Goal: Find contact information: Find contact information

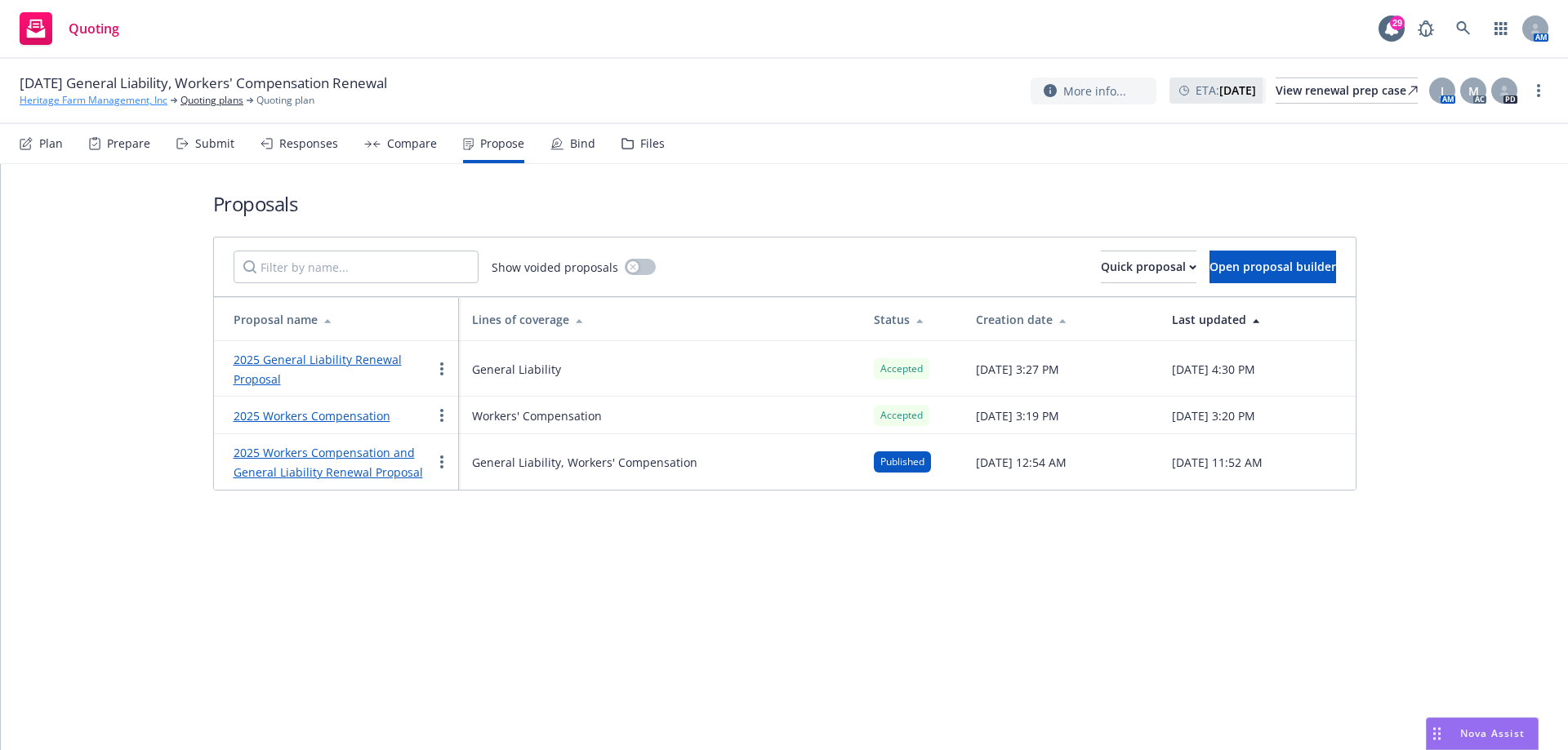
drag, startPoint x: 80, startPoint y: 106, endPoint x: 39, endPoint y: 100, distance: 41.4
click at [1494, 94] on div at bounding box center [1504, 90] width 26 height 26
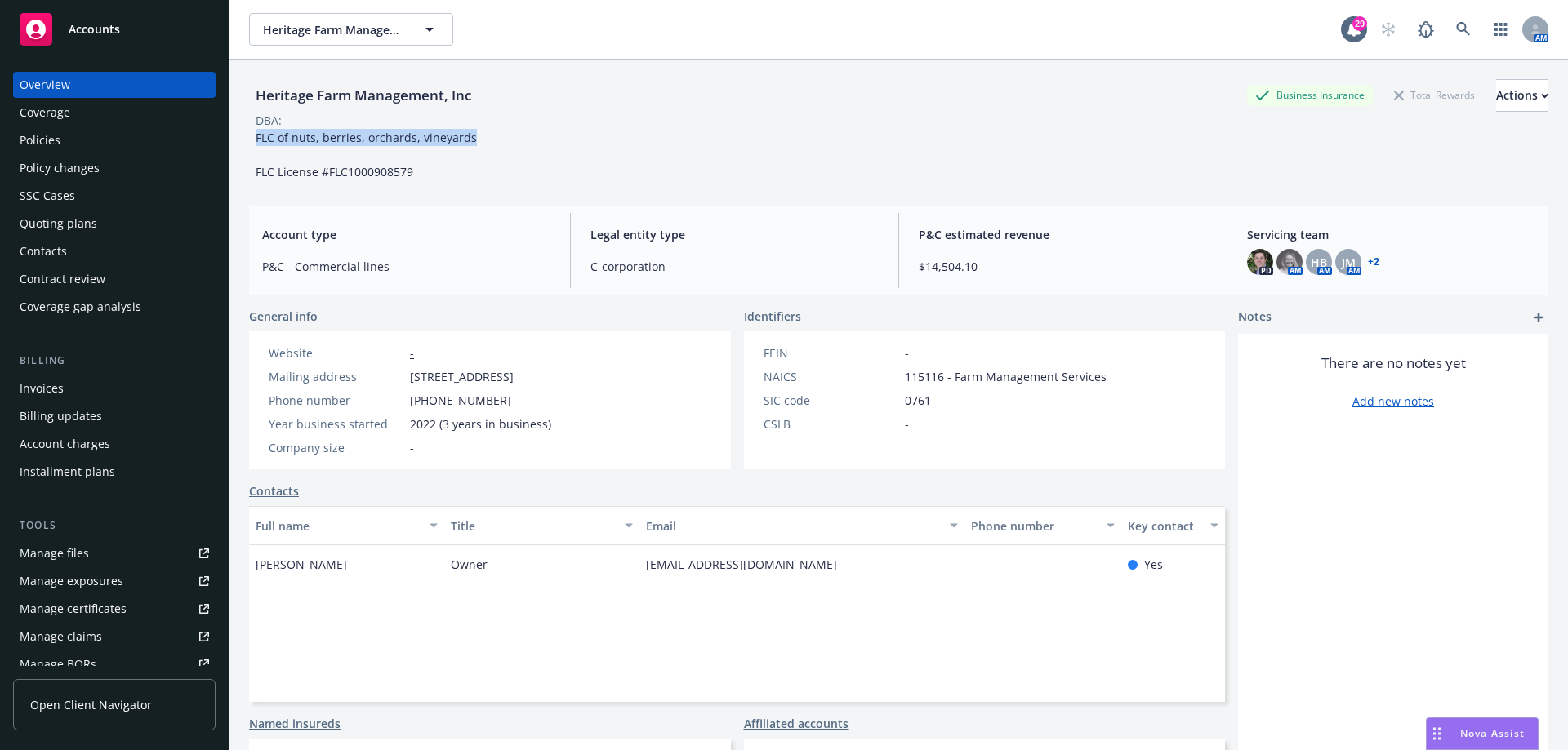
drag, startPoint x: 472, startPoint y: 136, endPoint x: 249, endPoint y: 133, distance: 223.0
click at [249, 133] on div "FLC of nuts, berries, orchards, vineyards FLC License #FLC1000908579" at bounding box center [366, 154] width 234 height 51
click at [547, 151] on div "Heritage Farm Management, Inc Business Insurance Total Rewards Actions DBA: - F…" at bounding box center [898, 129] width 1299 height 101
drag, startPoint x: 1092, startPoint y: 378, endPoint x: 1059, endPoint y: 381, distance: 33.1
click at [1090, 379] on span "115116 - Farm Management Services" at bounding box center [1006, 376] width 202 height 17
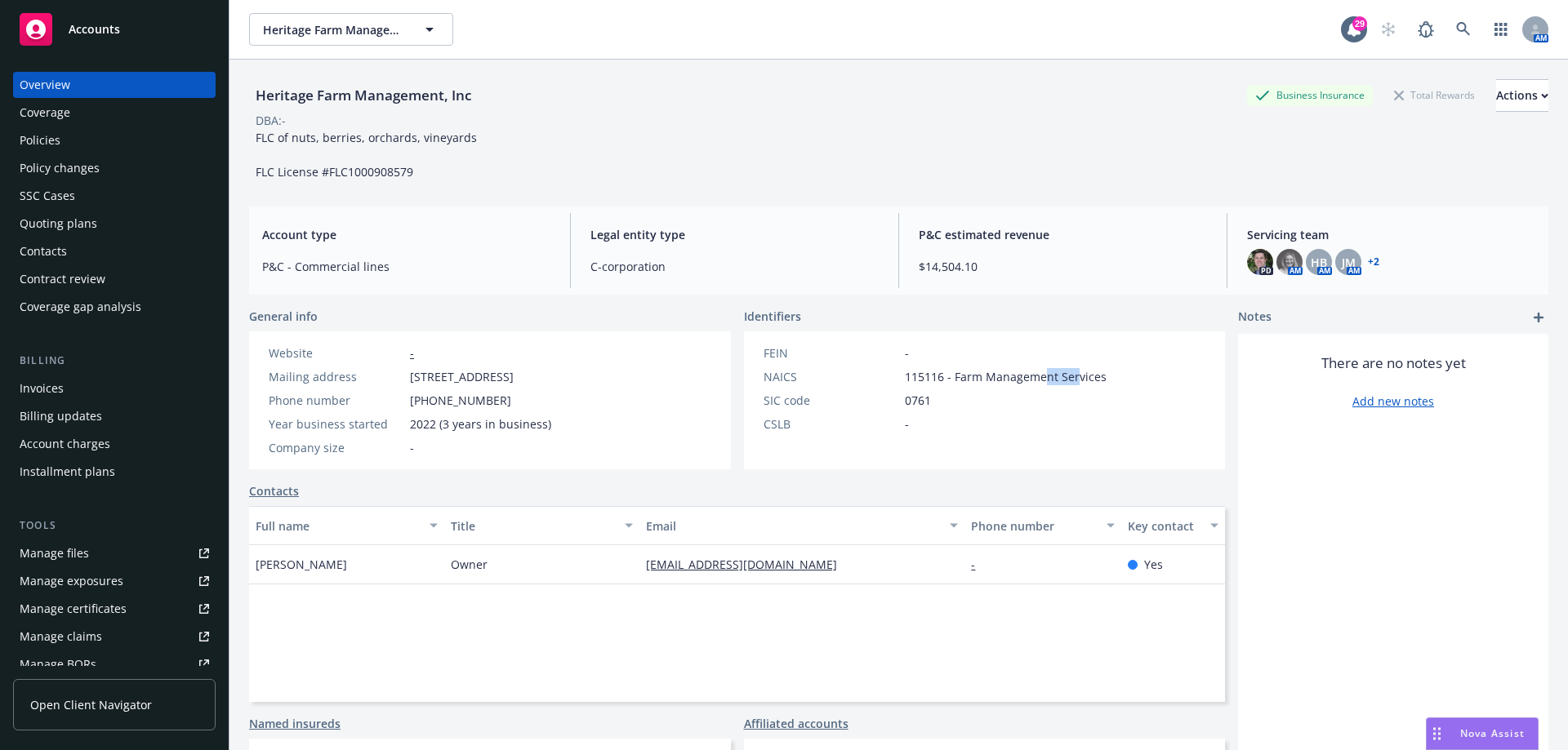
drag, startPoint x: 1059, startPoint y: 381, endPoint x: 1031, endPoint y: 382, distance: 28.0
click at [1031, 382] on span "115116 - Farm Management Services" at bounding box center [1006, 376] width 202 height 17
click at [1096, 372] on div "NAICS 115116 - Farm Management Services" at bounding box center [935, 376] width 356 height 17
drag, startPoint x: 1099, startPoint y: 376, endPoint x: 1021, endPoint y: 386, distance: 78.6
click at [1021, 386] on div "FEIN - NAICS 115116 - Farm Management Services SIC code 0761 CSLB -" at bounding box center [935, 388] width 356 height 88
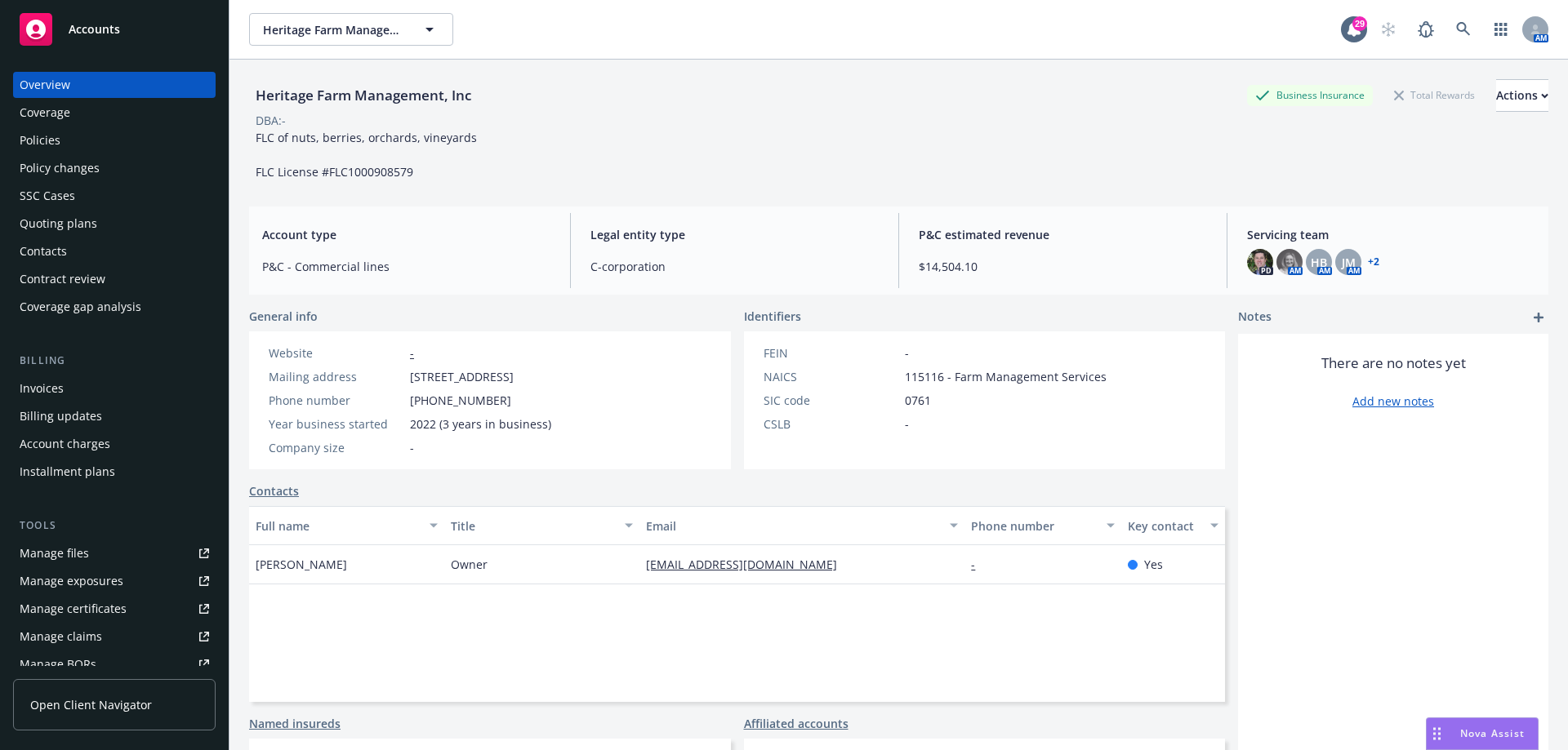
click at [980, 424] on div "CSLB -" at bounding box center [935, 423] width 356 height 17
drag, startPoint x: 1094, startPoint y: 376, endPoint x: 949, endPoint y: 382, distance: 145.1
click at [949, 382] on span "115116 - Farm Management Services" at bounding box center [1006, 376] width 202 height 17
copy span "Farm Management Services"
click at [52, 223] on div "Quoting plans" at bounding box center [58, 223] width 77 height 26
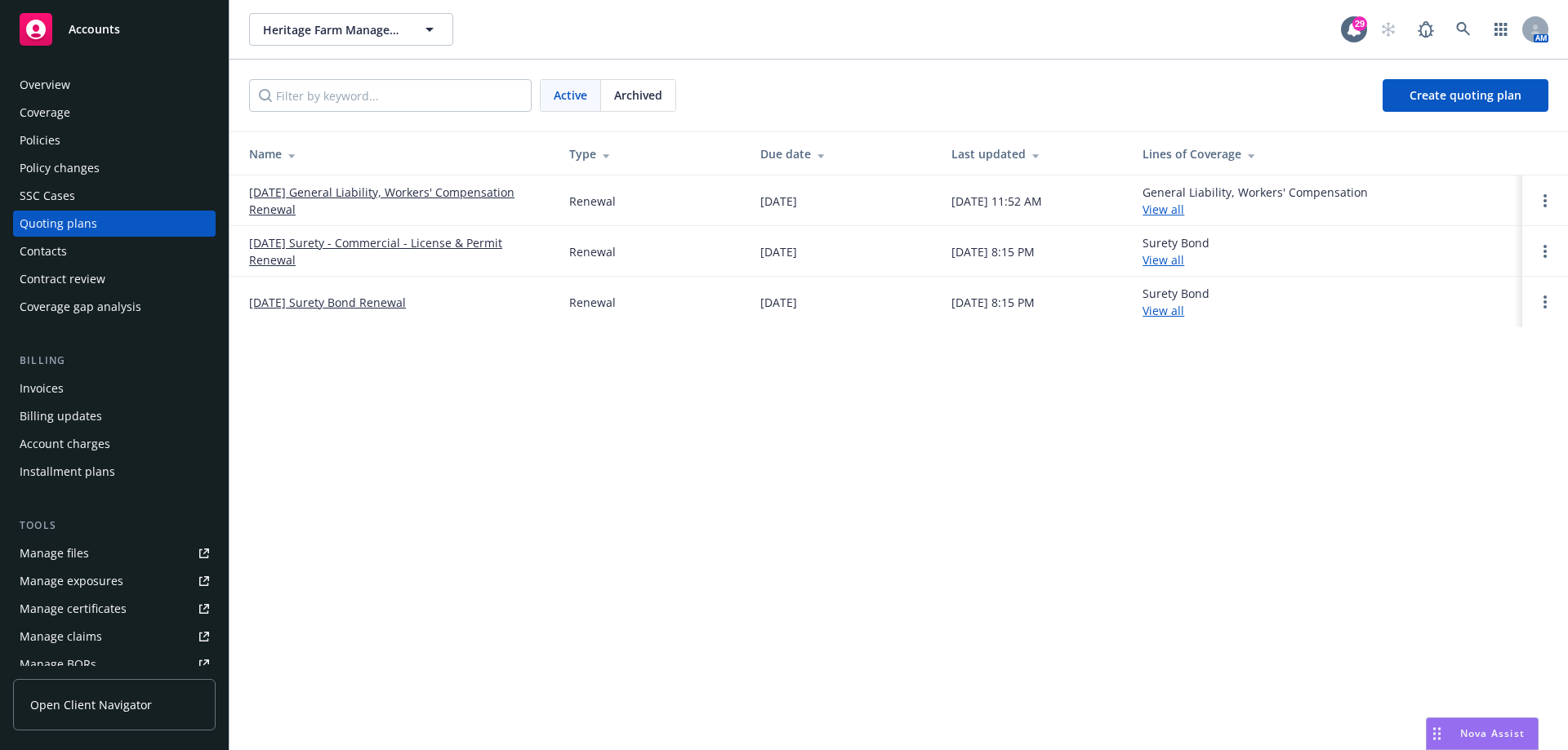
click at [69, 248] on div "Contacts" at bounding box center [114, 252] width 189 height 26
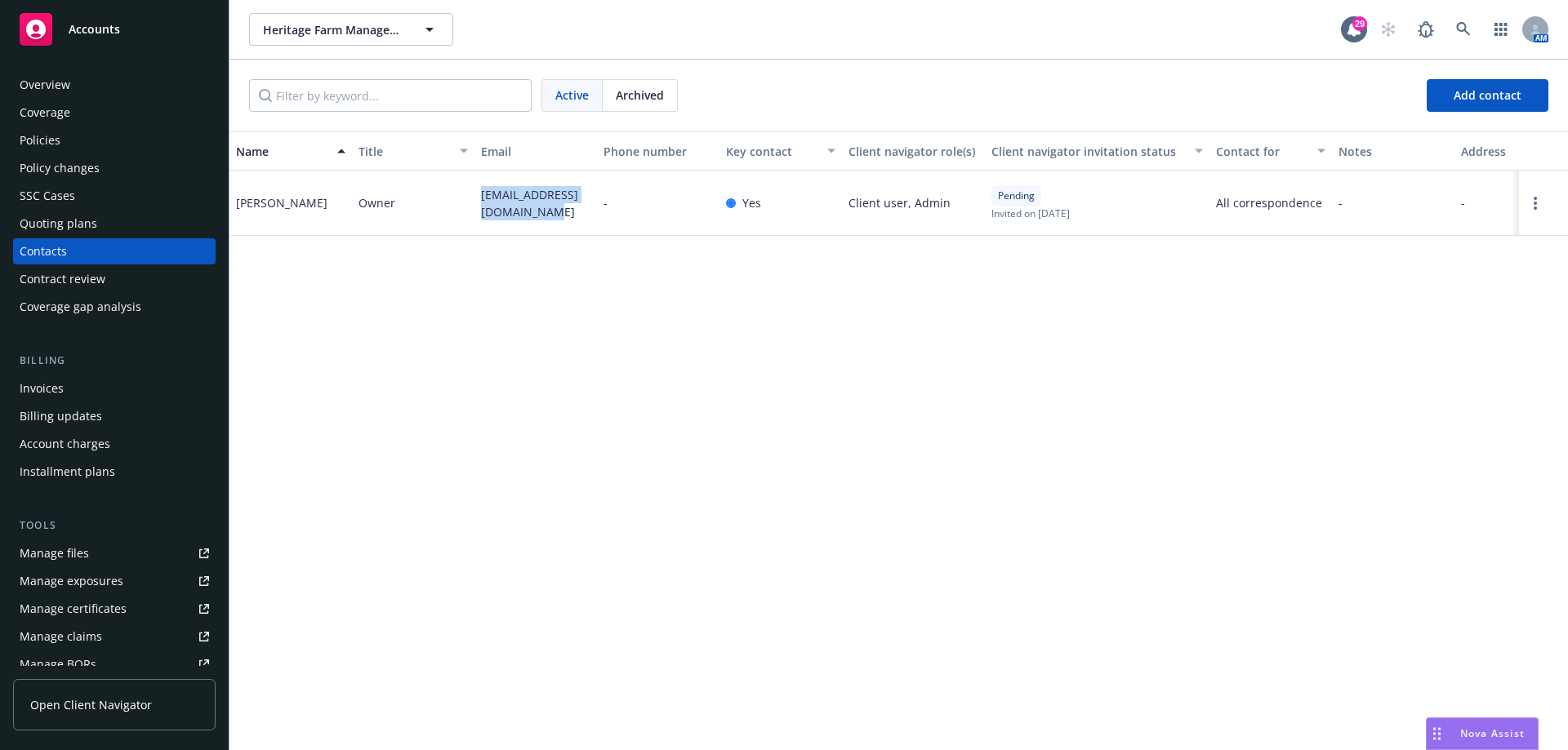
drag, startPoint x: 552, startPoint y: 214, endPoint x: 479, endPoint y: 197, distance: 75.0
click at [479, 197] on div "heritagefarmmgmt@gmail.com" at bounding box center [535, 203] width 122 height 65
copy span "heritagefarmmgmt@gmail.com"
drag, startPoint x: 293, startPoint y: 218, endPoint x: 237, endPoint y: 196, distance: 60.2
click at [237, 196] on div "Leobardo Hernandez" at bounding box center [290, 203] width 122 height 65
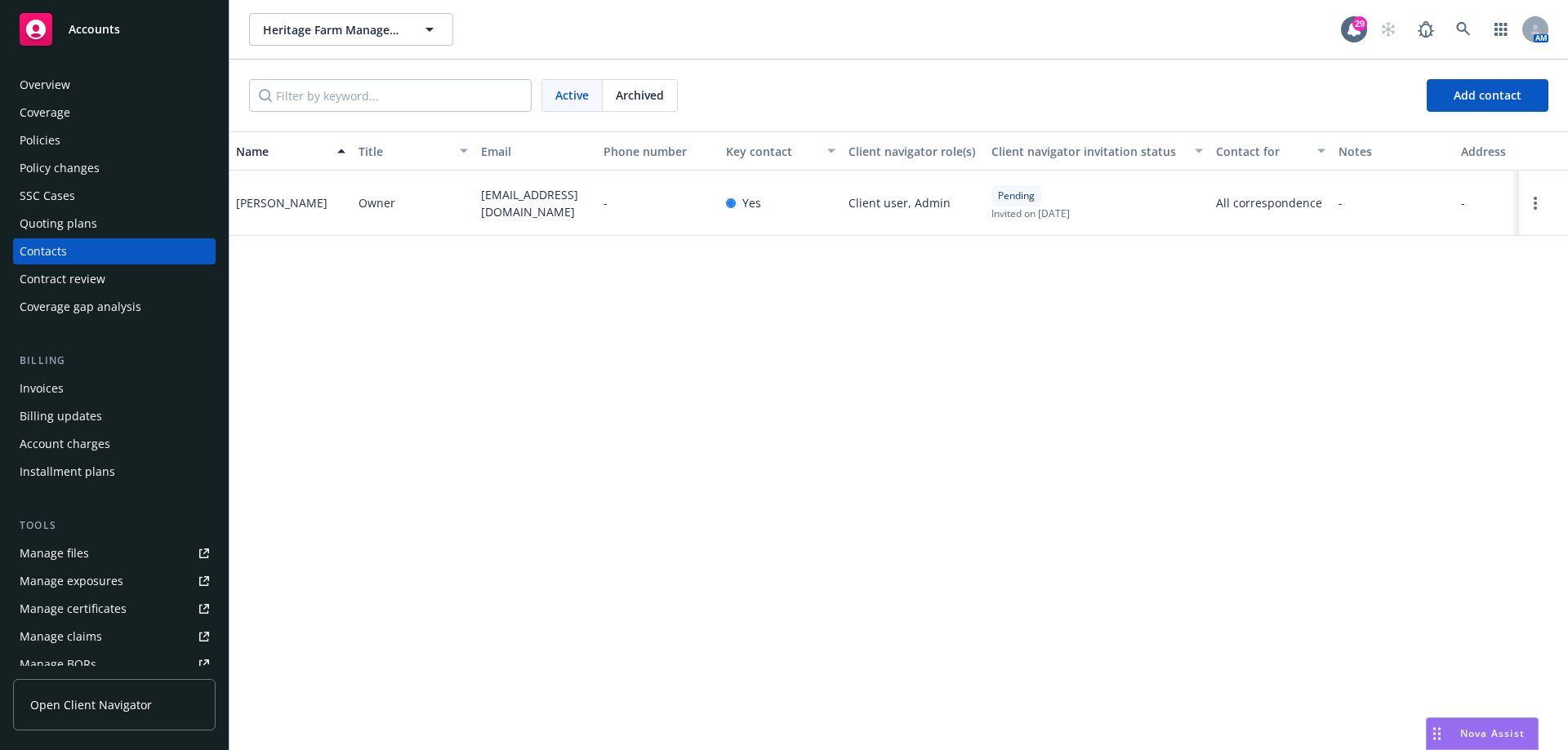
copy div "Leobardo Hernandez"
